Goal: Task Accomplishment & Management: Manage account settings

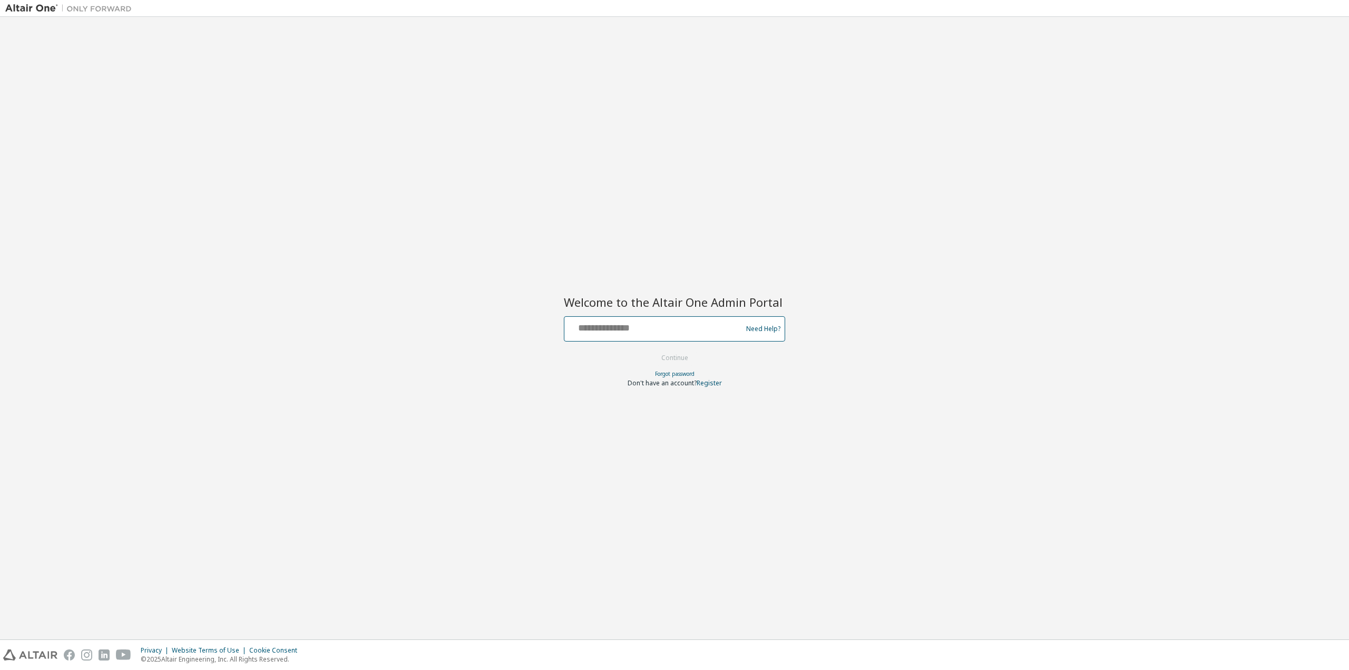
click at [660, 326] on input "text" at bounding box center [655, 326] width 172 height 15
type input "**********"
click at [670, 355] on button "Continue" at bounding box center [674, 358] width 49 height 16
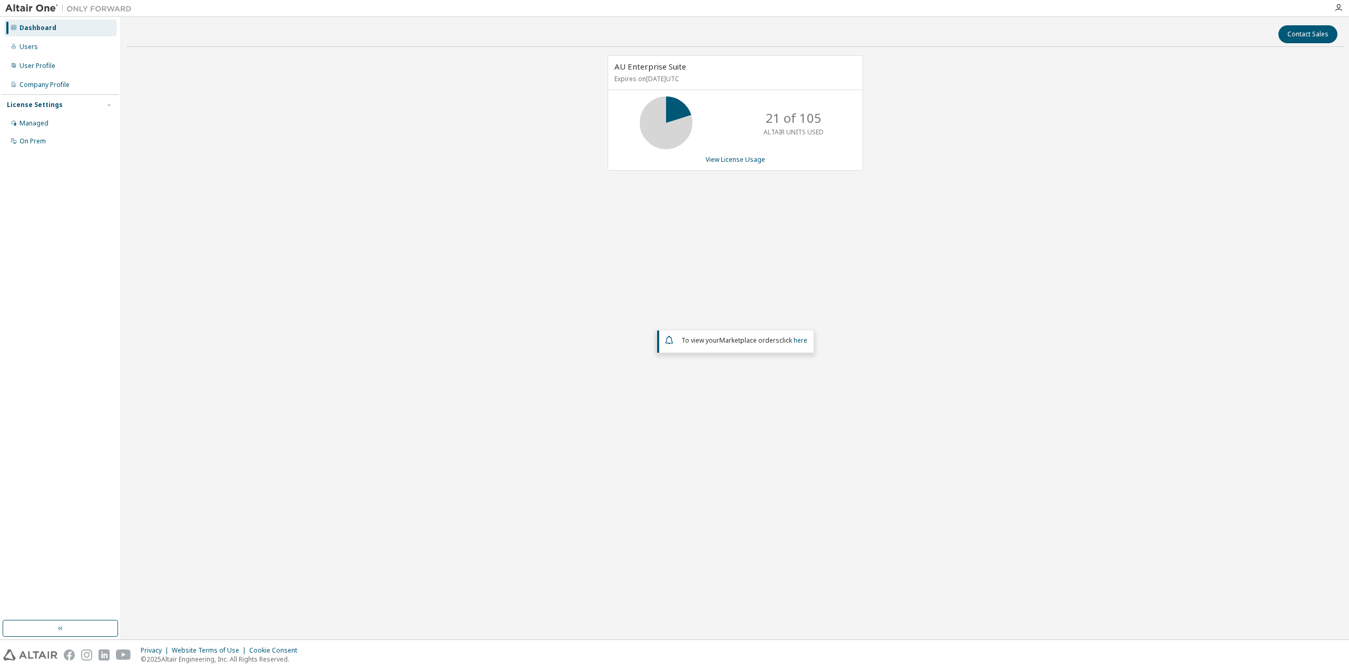
drag, startPoint x: 1341, startPoint y: 3, endPoint x: 1216, endPoint y: 288, distance: 311.7
click at [1216, 288] on div "AU Enterprise Suite Expires on June 25, 2026 UTC 21 of 105 ALTAIR UNITS USED Vi…" at bounding box center [734, 272] width 1217 height 435
click at [752, 155] on link "View License Usage" at bounding box center [736, 159] width 60 height 9
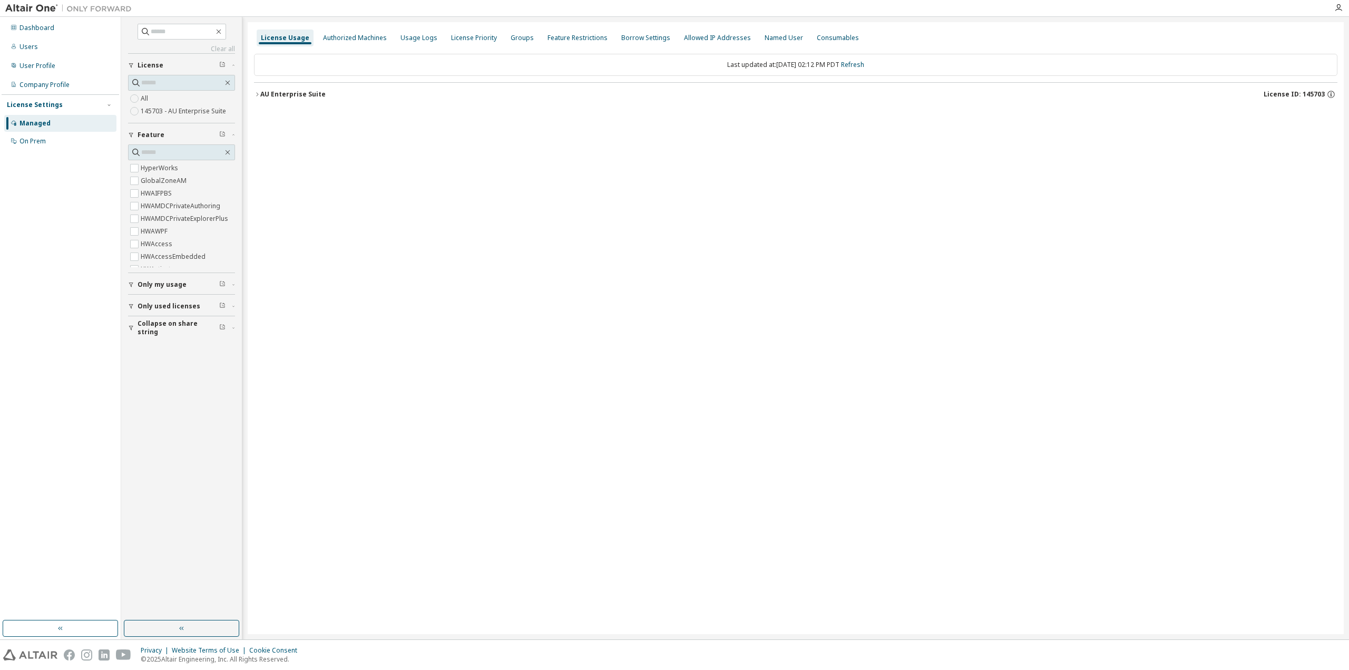
click at [260, 92] on div "AU Enterprise Suite" at bounding box center [292, 94] width 65 height 8
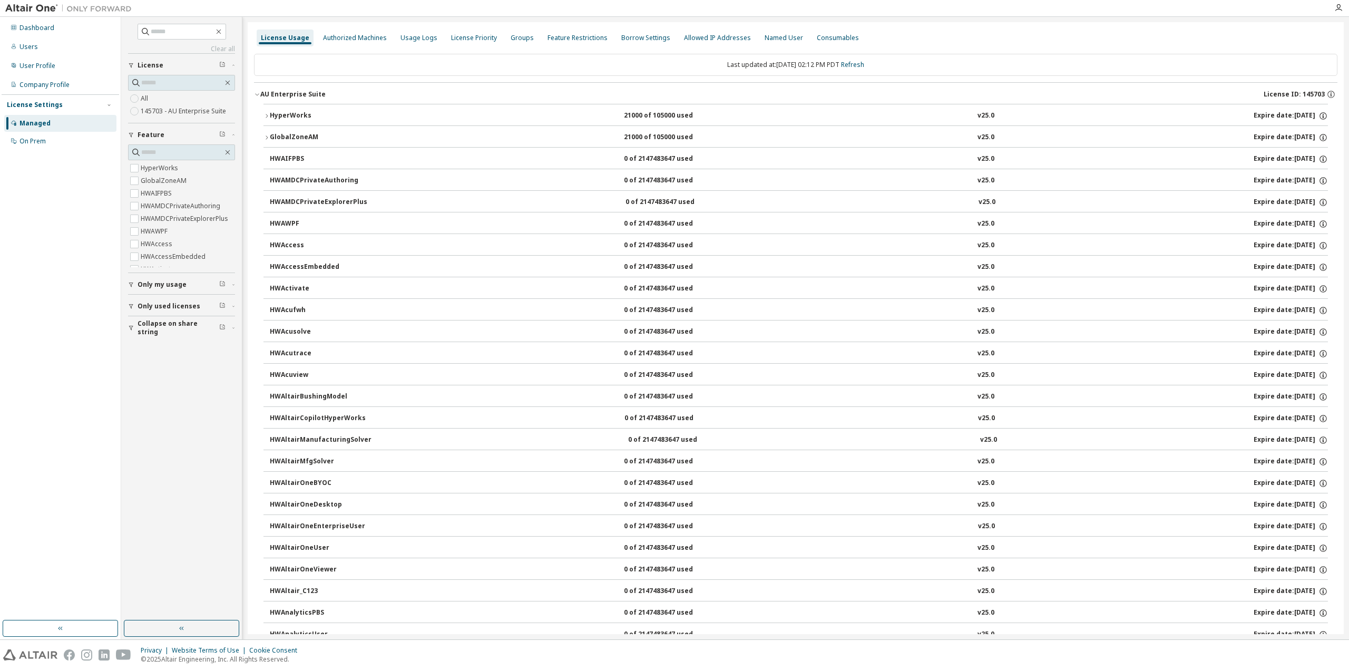
click at [277, 121] on button "HyperWorks 21000 of 105000 used v25.0 Expire date: 2026-06-25" at bounding box center [795, 115] width 1064 height 23
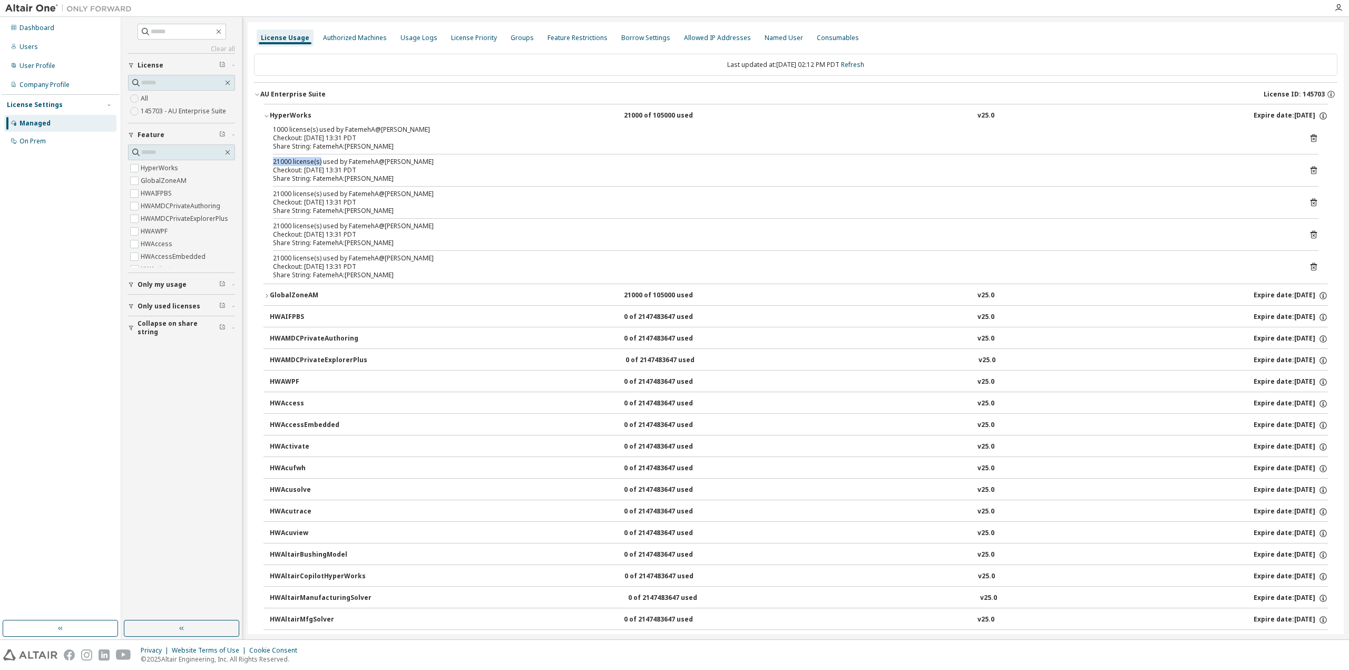
drag, startPoint x: 274, startPoint y: 163, endPoint x: 324, endPoint y: 163, distance: 49.5
click at [324, 163] on div "21000 license(s) used by FatemehA@Fatemeh" at bounding box center [783, 162] width 1020 height 8
drag, startPoint x: 363, startPoint y: 170, endPoint x: 377, endPoint y: 175, distance: 15.4
click at [377, 175] on div "21000 license(s) used by FatemehA@Fatemeh Checkout: 2025-09-08 13:31 PDT Share …" at bounding box center [783, 170] width 1020 height 25
click at [376, 175] on div "Share String: FatemehA:Fatemeh" at bounding box center [783, 178] width 1020 height 8
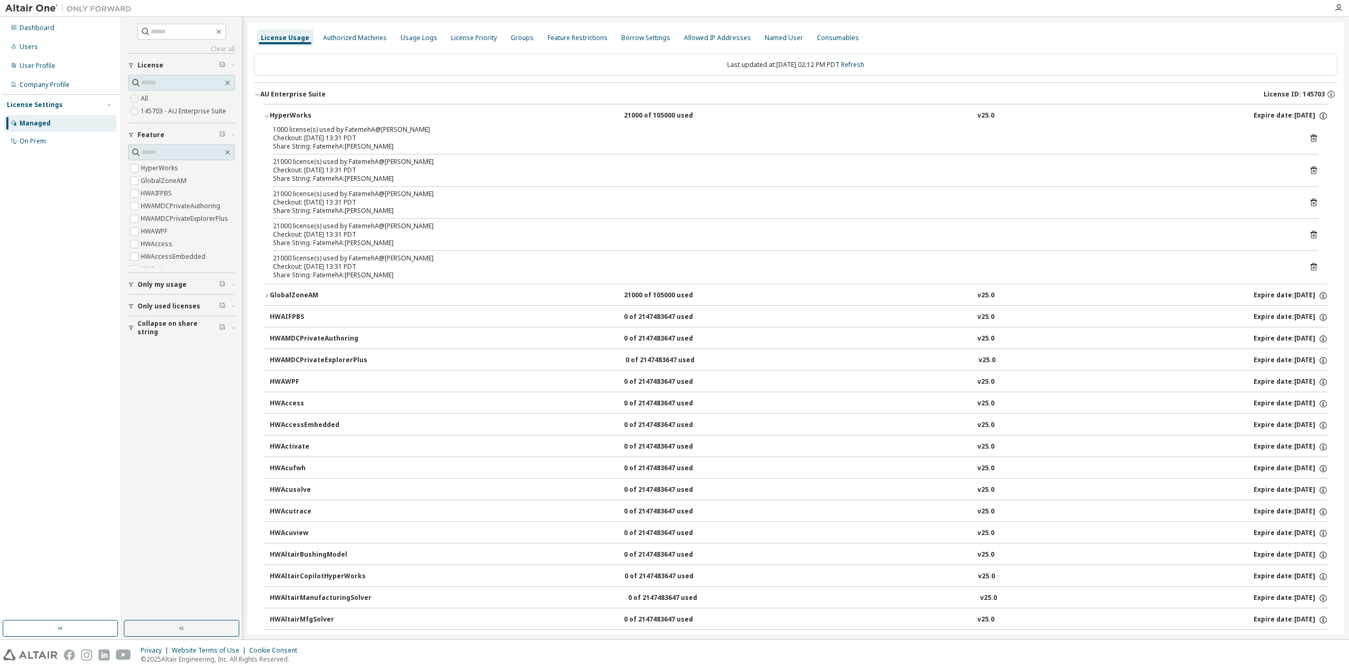
drag, startPoint x: 271, startPoint y: 159, endPoint x: 366, endPoint y: 173, distance: 95.9
click at [366, 173] on div "1000 license(s) used by FatemehA@Fatemeh Checkout: 2025-09-08 13:31 PDT Share S…" at bounding box center [795, 204] width 1064 height 158
drag, startPoint x: 334, startPoint y: 204, endPoint x: 393, endPoint y: 203, distance: 58.5
click at [393, 203] on div "Checkout: 2025-09-08 13:31 PDT" at bounding box center [783, 202] width 1020 height 8
drag, startPoint x: 314, startPoint y: 210, endPoint x: 365, endPoint y: 223, distance: 52.1
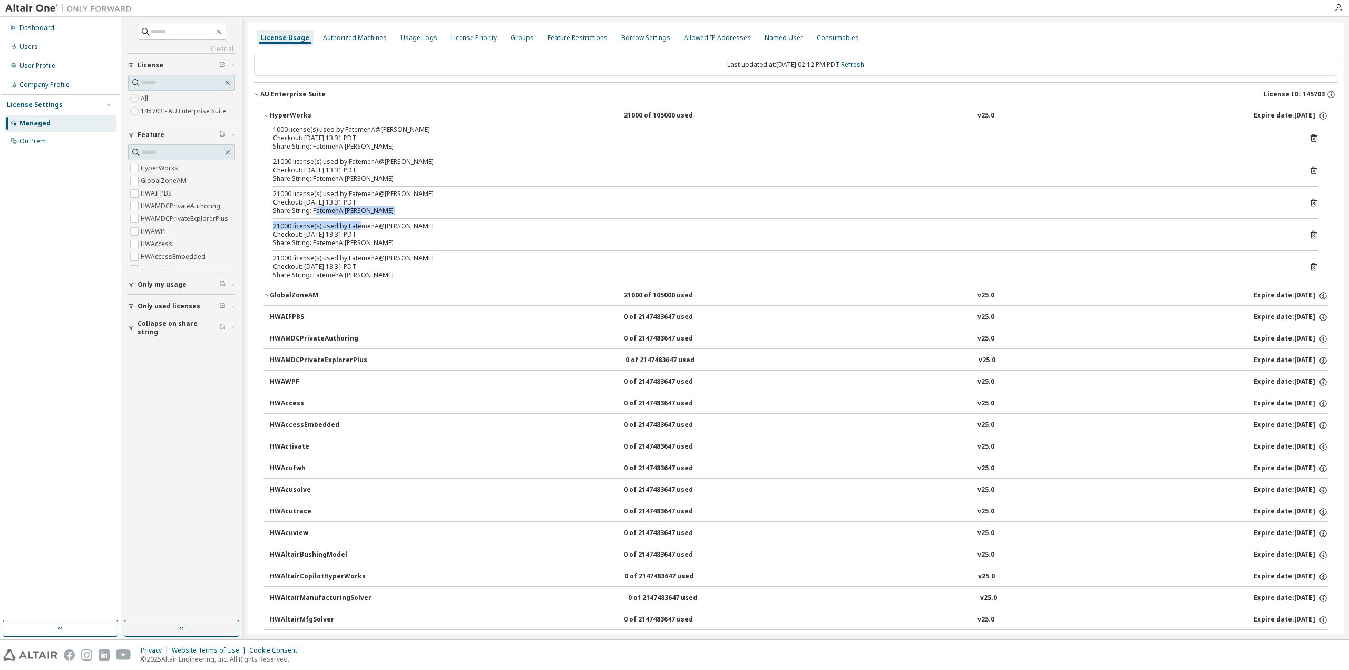
click at [364, 222] on div "1000 license(s) used by FatemehA@Fatemeh Checkout: 2025-09-08 13:31 PDT Share S…" at bounding box center [795, 204] width 1064 height 158
drag, startPoint x: 312, startPoint y: 239, endPoint x: 382, endPoint y: 247, distance: 70.5
click at [382, 247] on div "1000 license(s) used by FatemehA@Fatemeh Checkout: 2025-09-08 13:31 PDT Share S…" at bounding box center [795, 204] width 1064 height 158
drag, startPoint x: 298, startPoint y: 237, endPoint x: 322, endPoint y: 238, distance: 23.7
click at [310, 239] on div "Share String: FatemehA:Fatemeh" at bounding box center [783, 243] width 1020 height 8
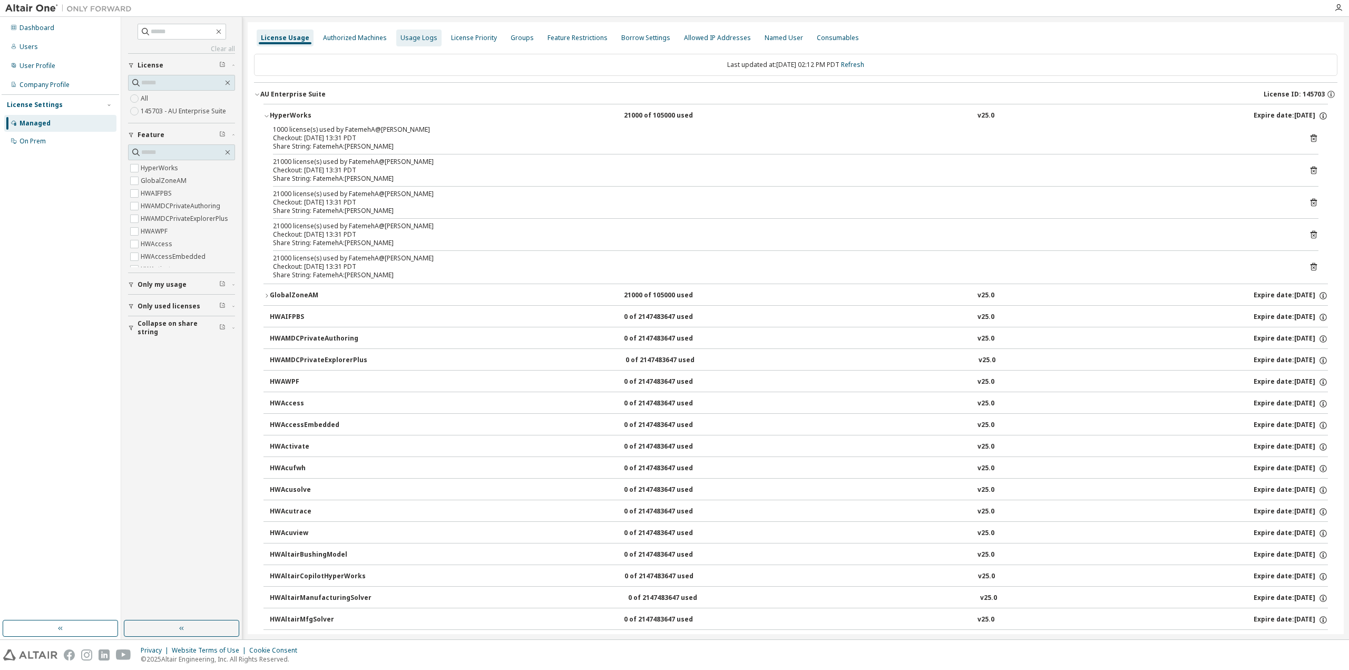
click at [420, 41] on div "Usage Logs" at bounding box center [418, 38] width 37 height 8
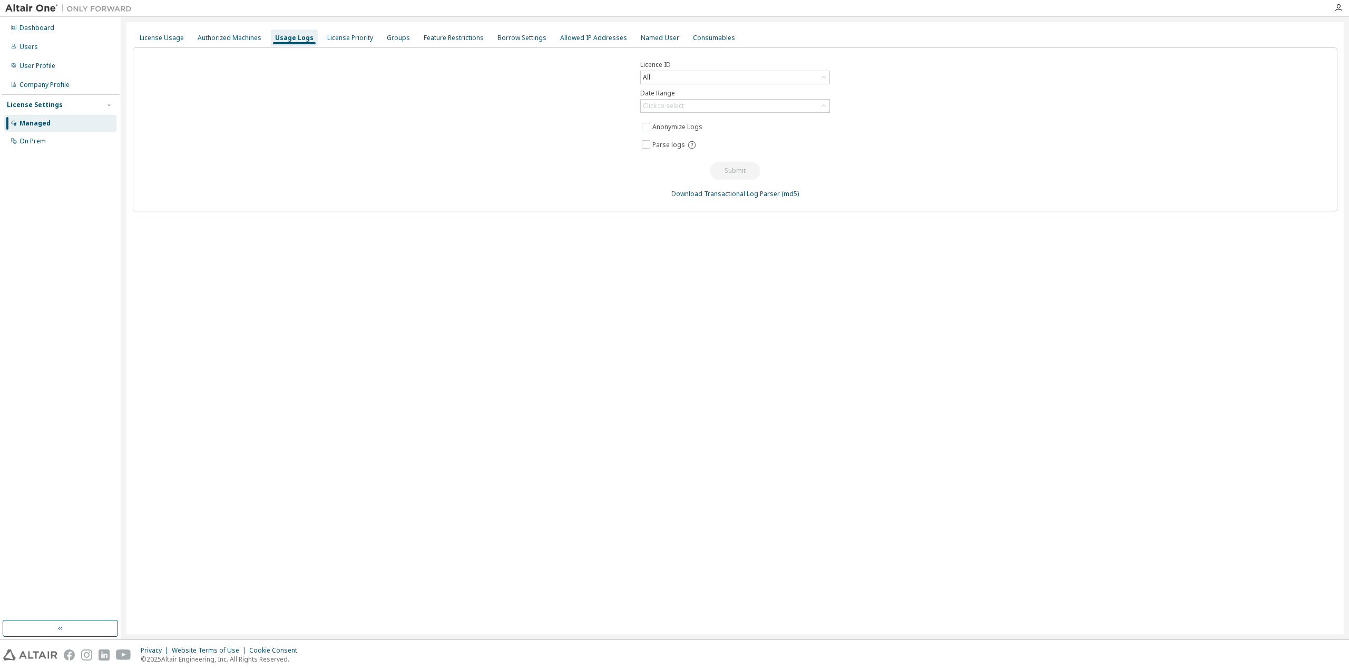
click at [587, 213] on div "License Usage Authorized Machines Usage Logs License Priority Groups Feature Re…" at bounding box center [734, 328] width 1217 height 612
click at [699, 107] on div "Click to select" at bounding box center [735, 106] width 189 height 13
click at [583, 181] on div "Licence ID All Date Range Click to select Last 30 days Year to date Custom Date…" at bounding box center [735, 129] width 1204 height 164
click at [736, 102] on div "Click to select" at bounding box center [735, 106] width 189 height 13
click at [705, 162] on li "Custom Date Range" at bounding box center [734, 162] width 187 height 14
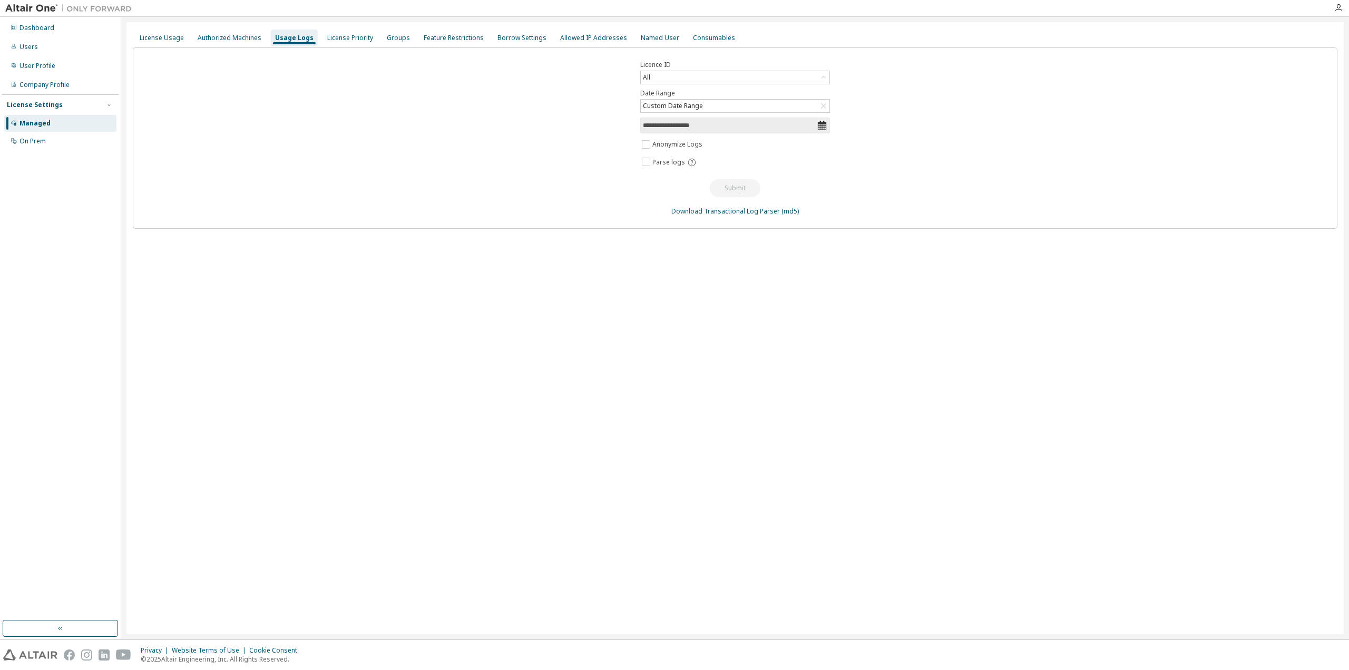
click at [819, 126] on icon at bounding box center [822, 125] width 11 height 11
click at [702, 124] on input "**********" at bounding box center [730, 125] width 174 height 11
select select "*"
click at [682, 238] on span "8" at bounding box center [681, 238] width 4 height 19
click at [786, 374] on button "Apply" at bounding box center [786, 376] width 51 height 12
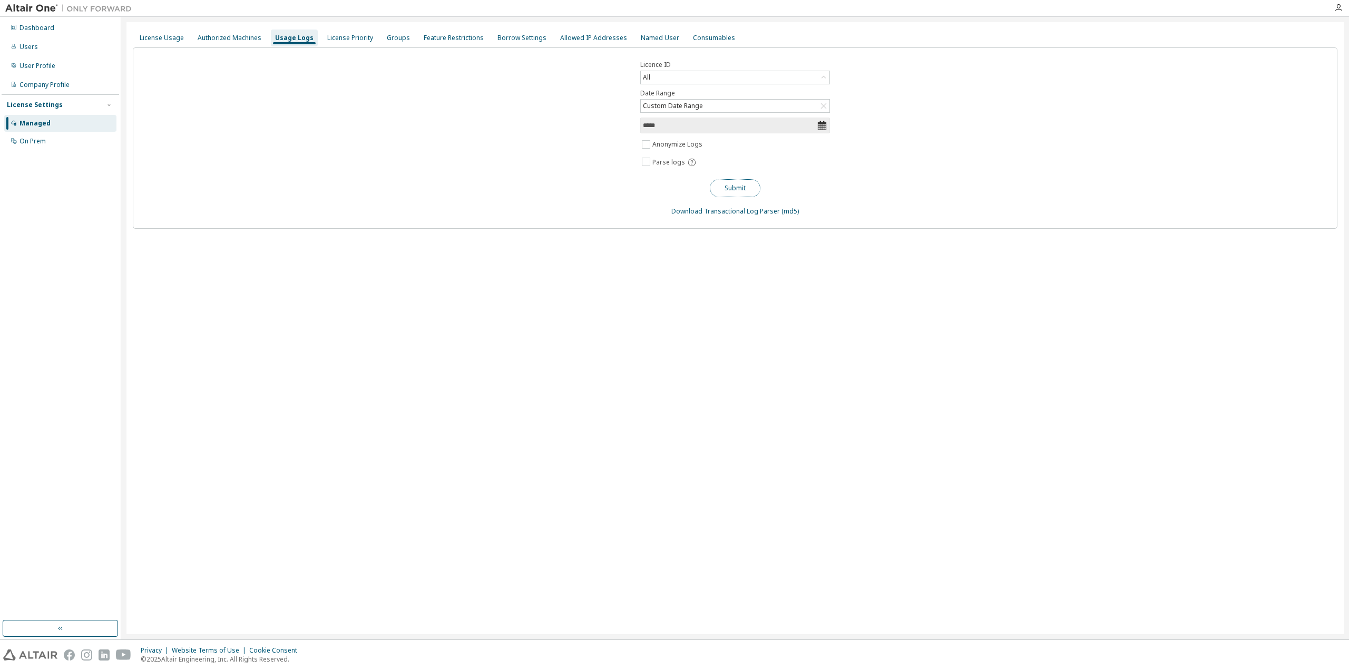
click at [736, 185] on button "Submit" at bounding box center [735, 188] width 51 height 18
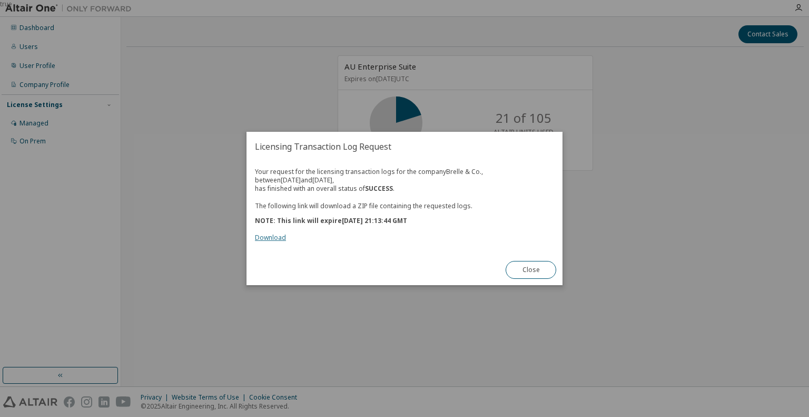
click at [266, 235] on link "Download" at bounding box center [270, 237] width 31 height 9
click at [639, 264] on div "true" at bounding box center [404, 208] width 809 height 417
